Goal: Task Accomplishment & Management: Manage account settings

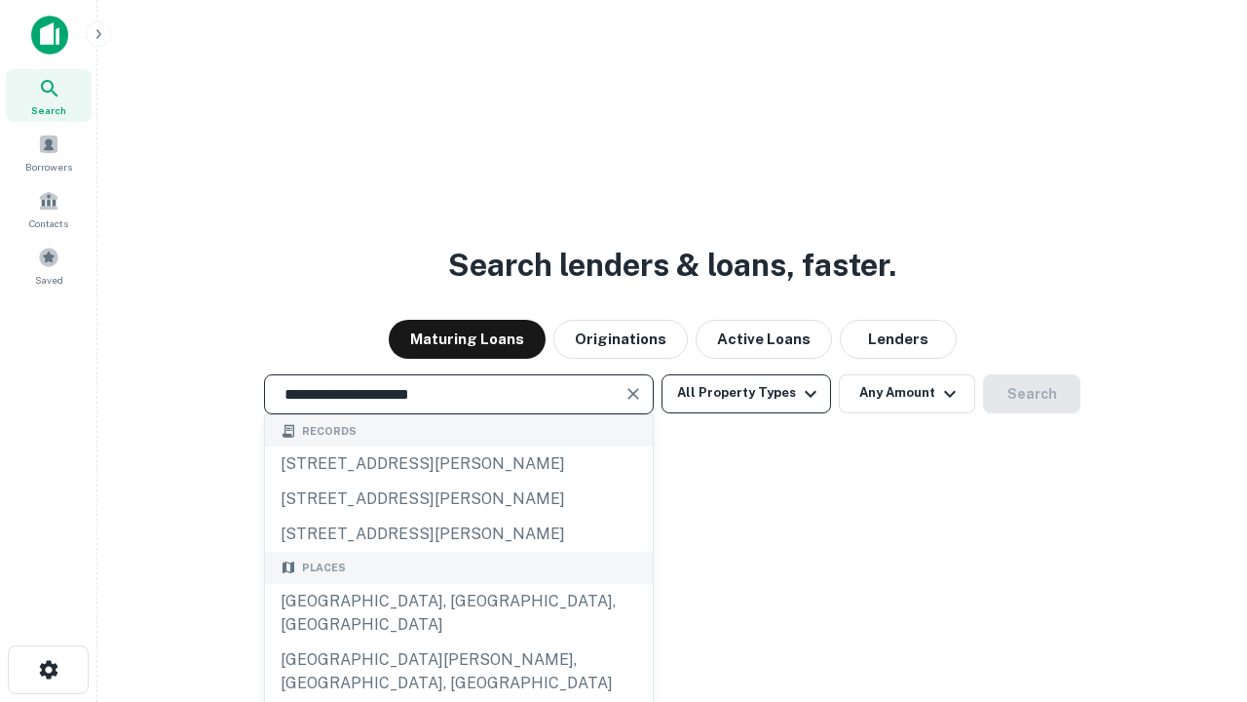
click at [458, 642] on div "[GEOGRAPHIC_DATA], [GEOGRAPHIC_DATA], [GEOGRAPHIC_DATA]" at bounding box center [459, 613] width 388 height 58
click at [746, 393] on button "All Property Types" at bounding box center [747, 393] width 170 height 39
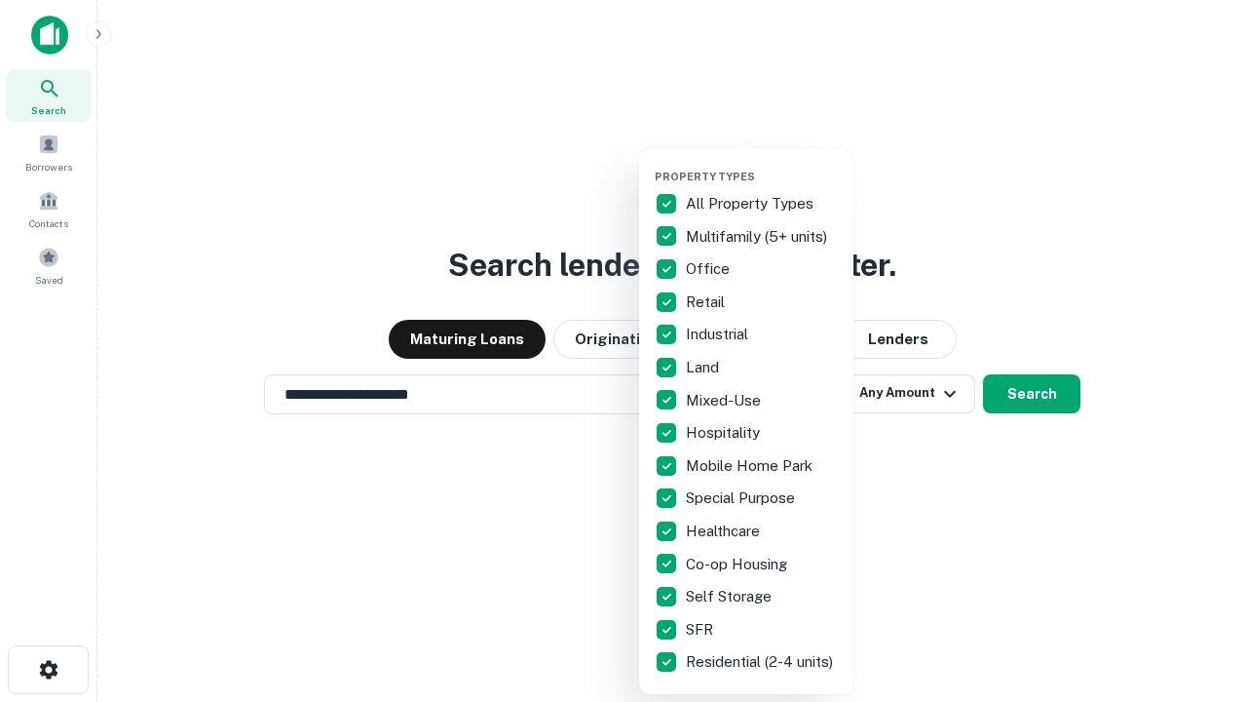
type input "**********"
click at [762, 164] on button "button" at bounding box center [762, 164] width 214 height 1
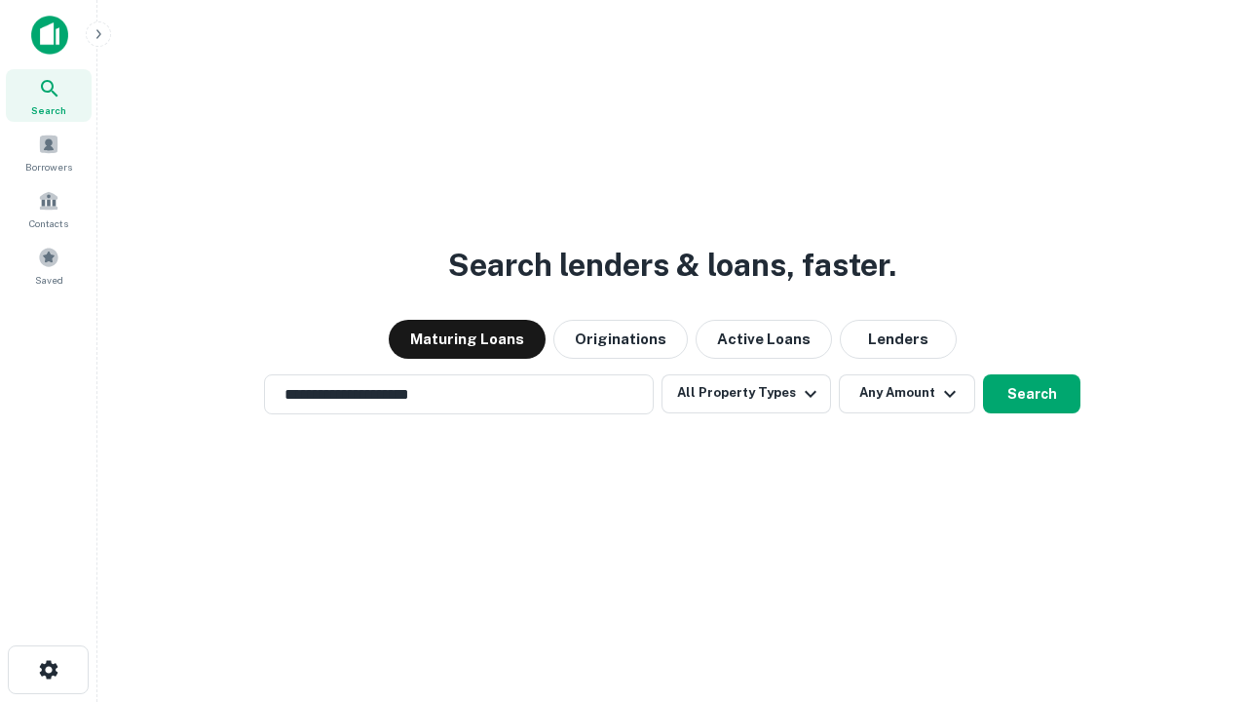
scroll to position [30, 0]
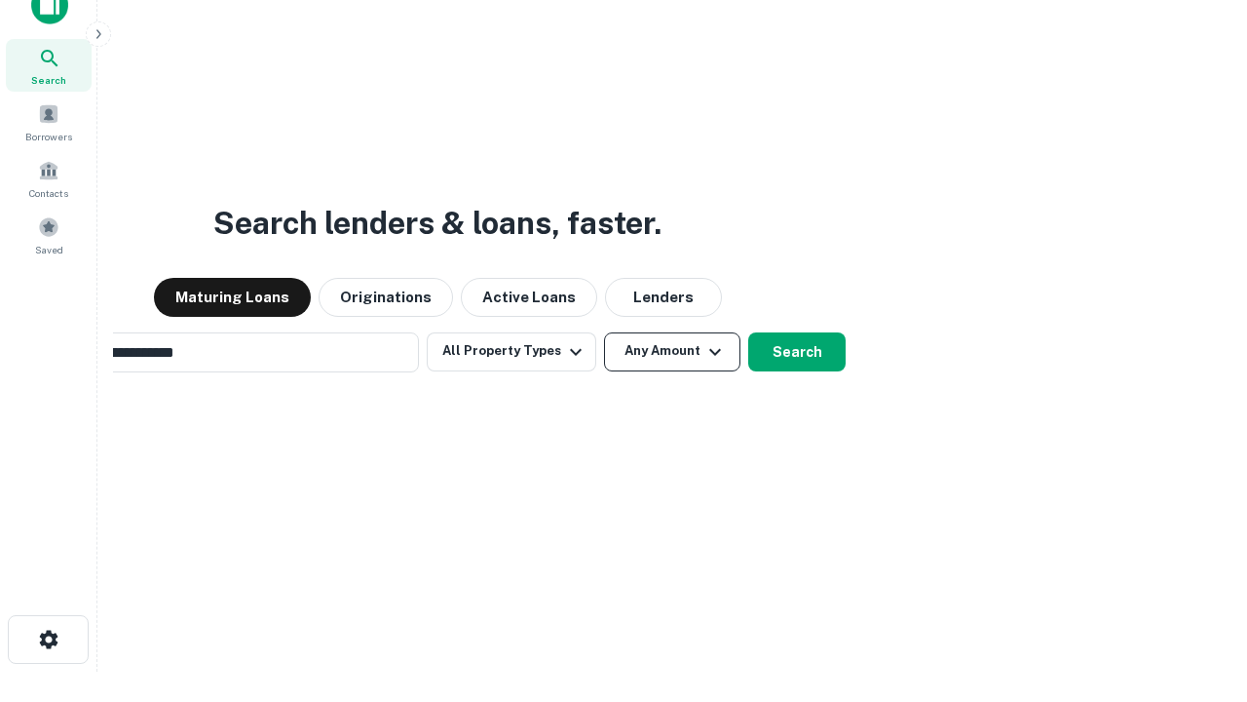
click at [604, 332] on button "Any Amount" at bounding box center [672, 351] width 136 height 39
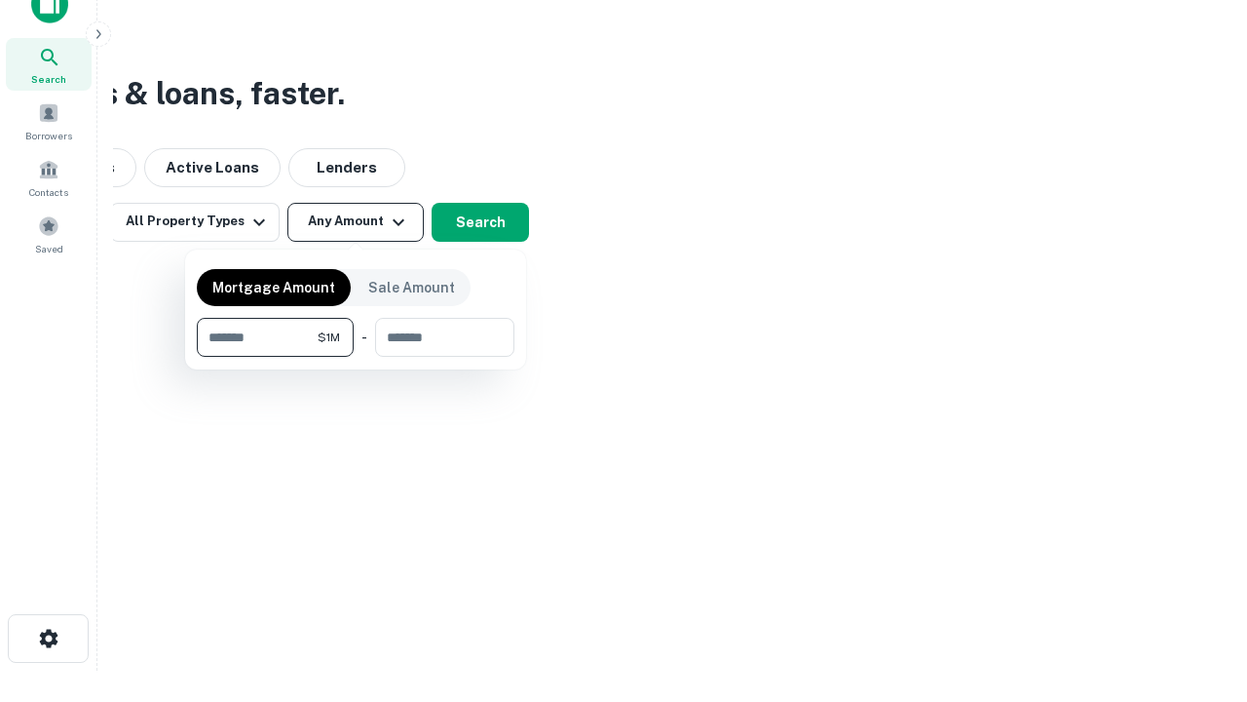
type input "*******"
click at [356, 357] on button "button" at bounding box center [356, 357] width 318 height 1
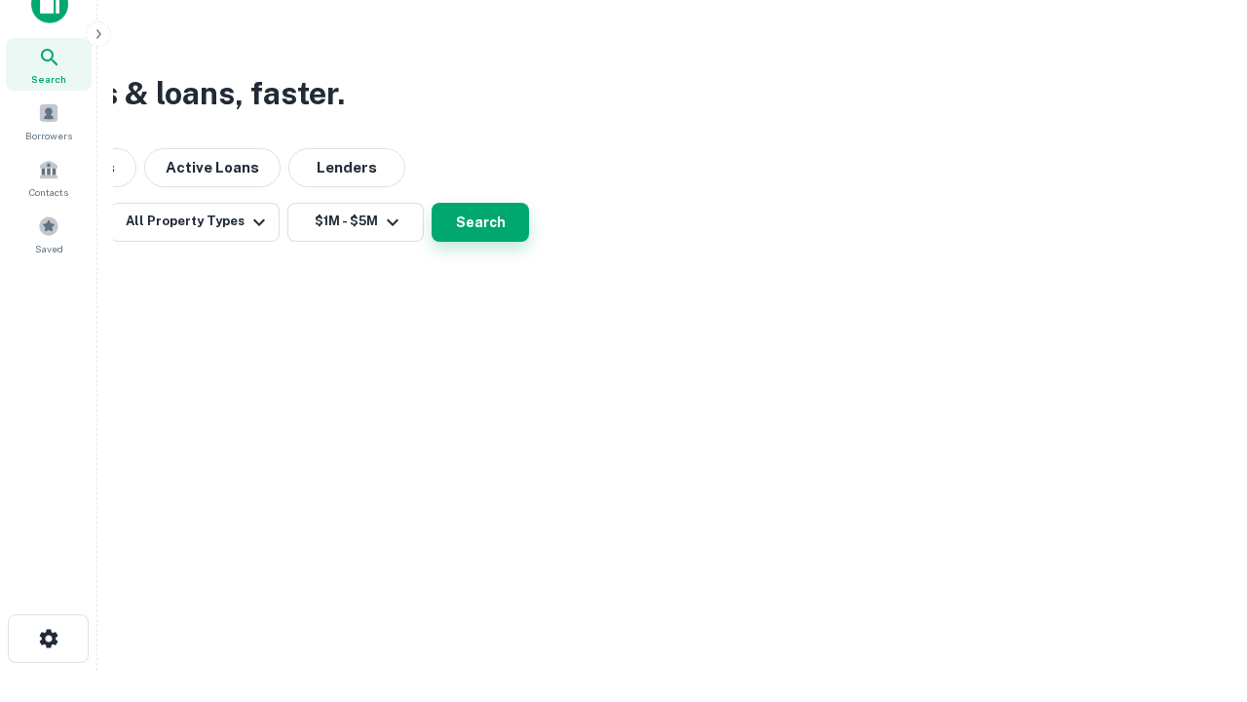
click at [529, 242] on button "Search" at bounding box center [480, 222] width 97 height 39
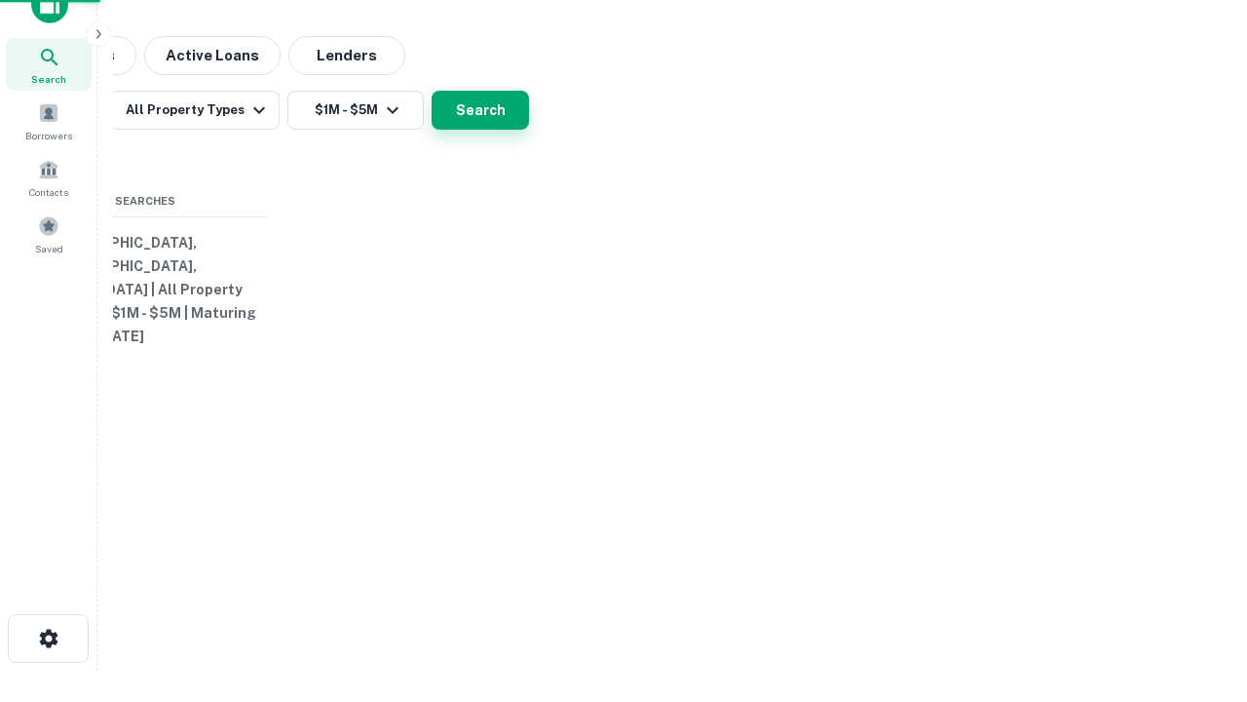
scroll to position [30, 0]
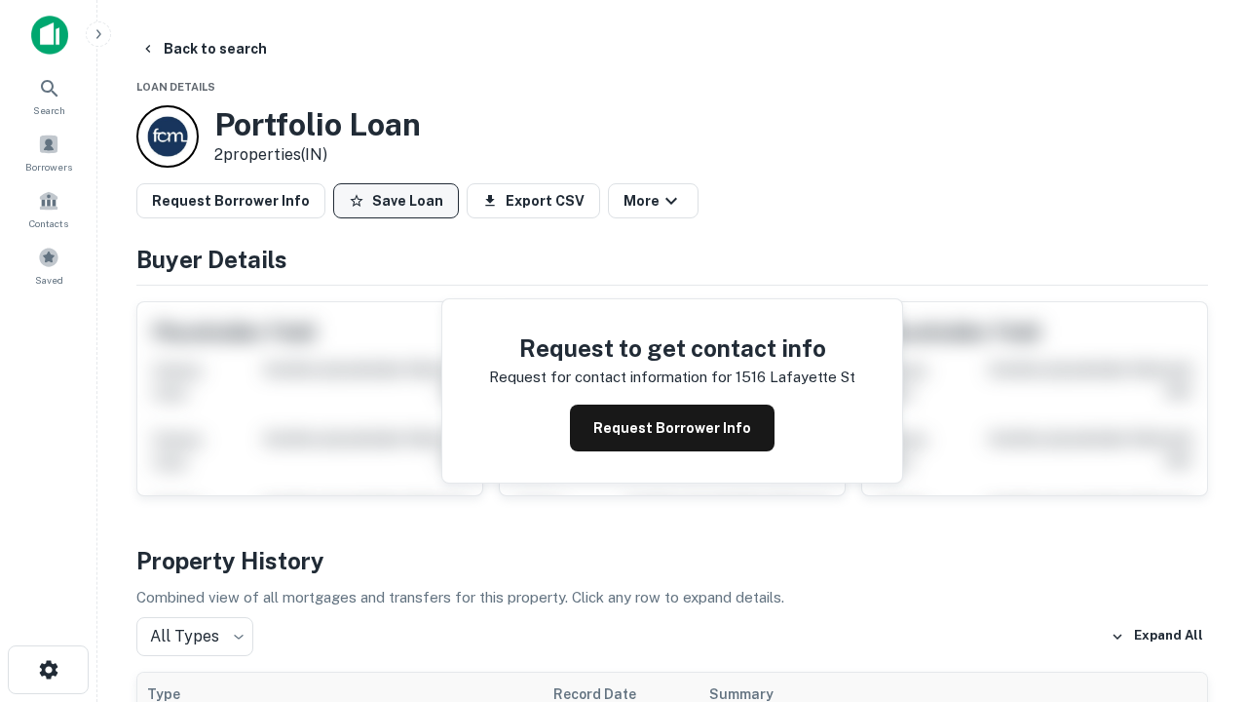
click at [396, 201] on button "Save Loan" at bounding box center [396, 200] width 126 height 35
click at [400, 201] on button "Loan Saved" at bounding box center [400, 200] width 134 height 35
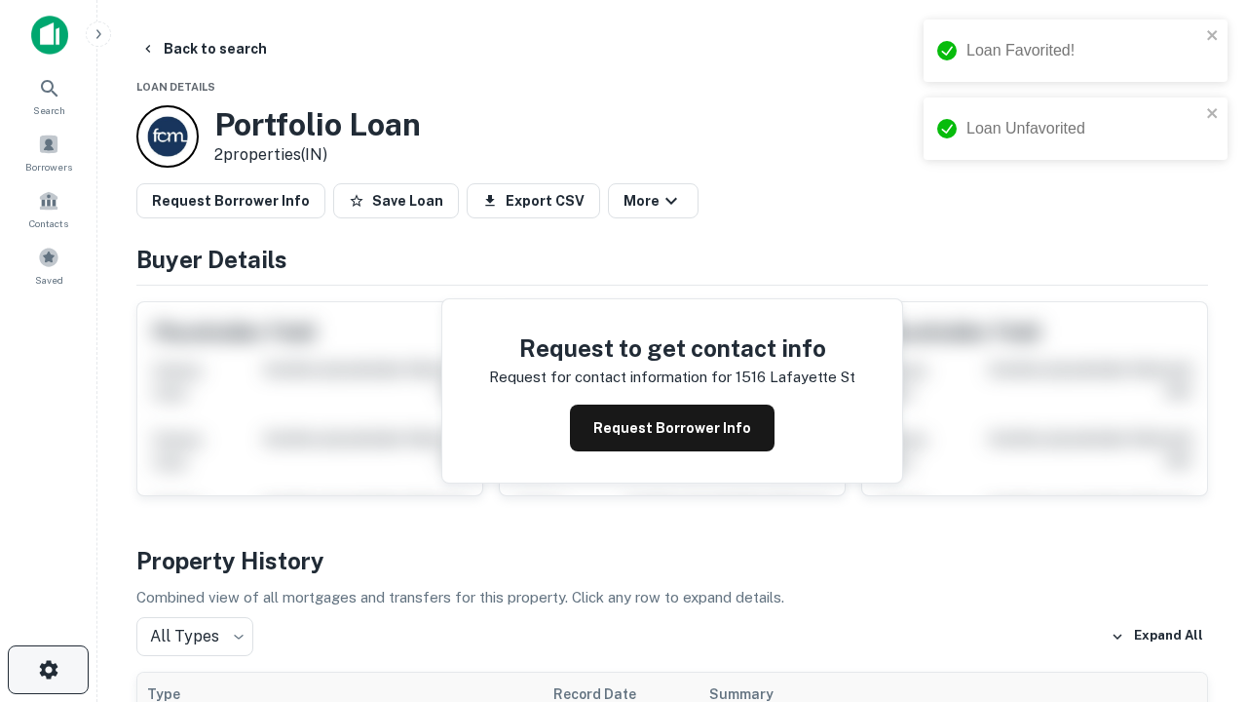
click at [48, 669] on icon "button" at bounding box center [48, 669] width 23 height 23
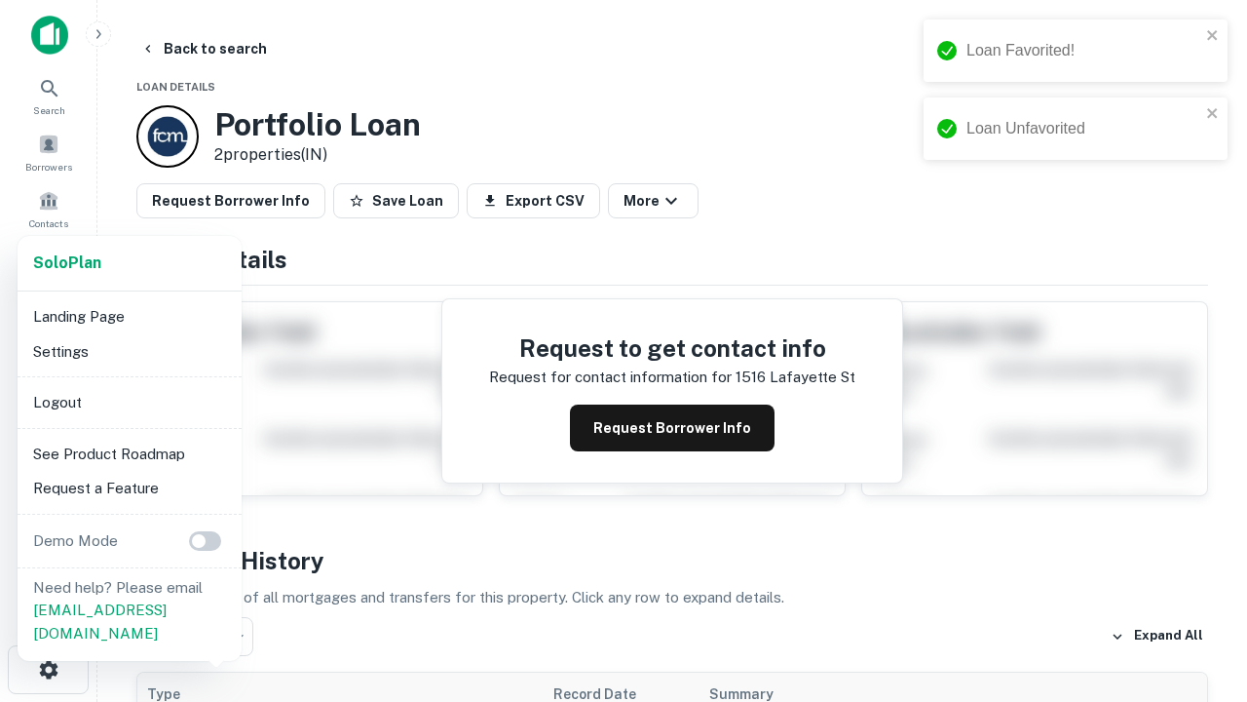
click at [129, 401] on li "Logout" at bounding box center [129, 402] width 209 height 35
